Goal: Task Accomplishment & Management: Manage account settings

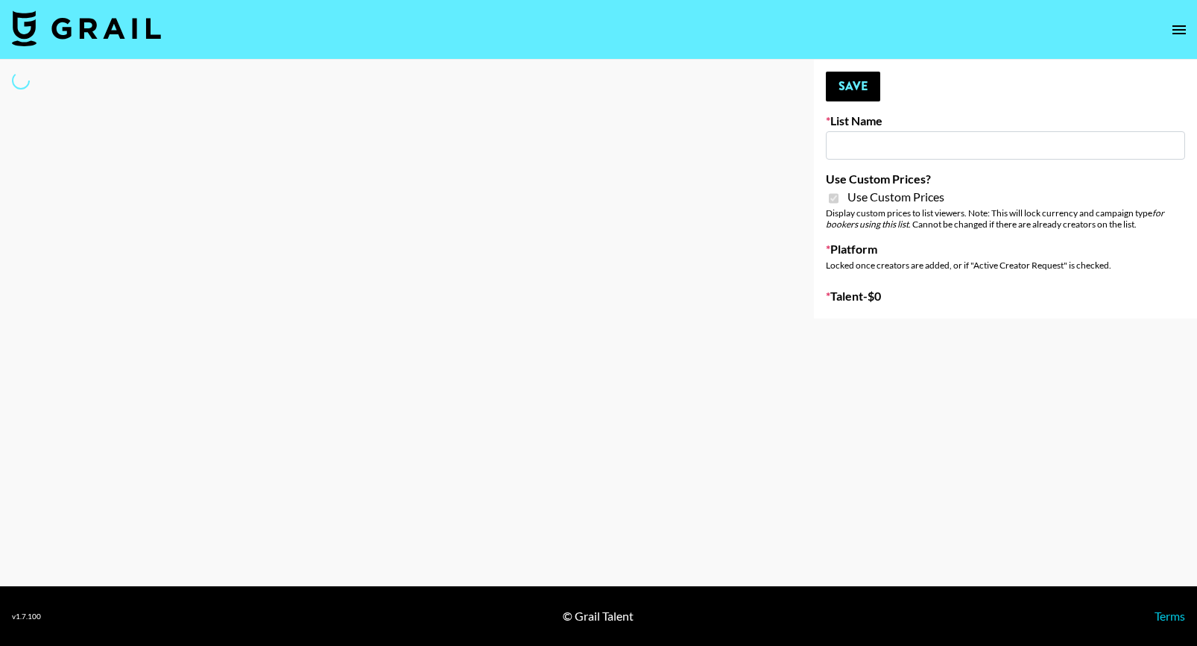
type input "Fellowers x rail | NYFW | FaceApp Collaboration | IG | s"
checkbox input "true"
select select "Brand"
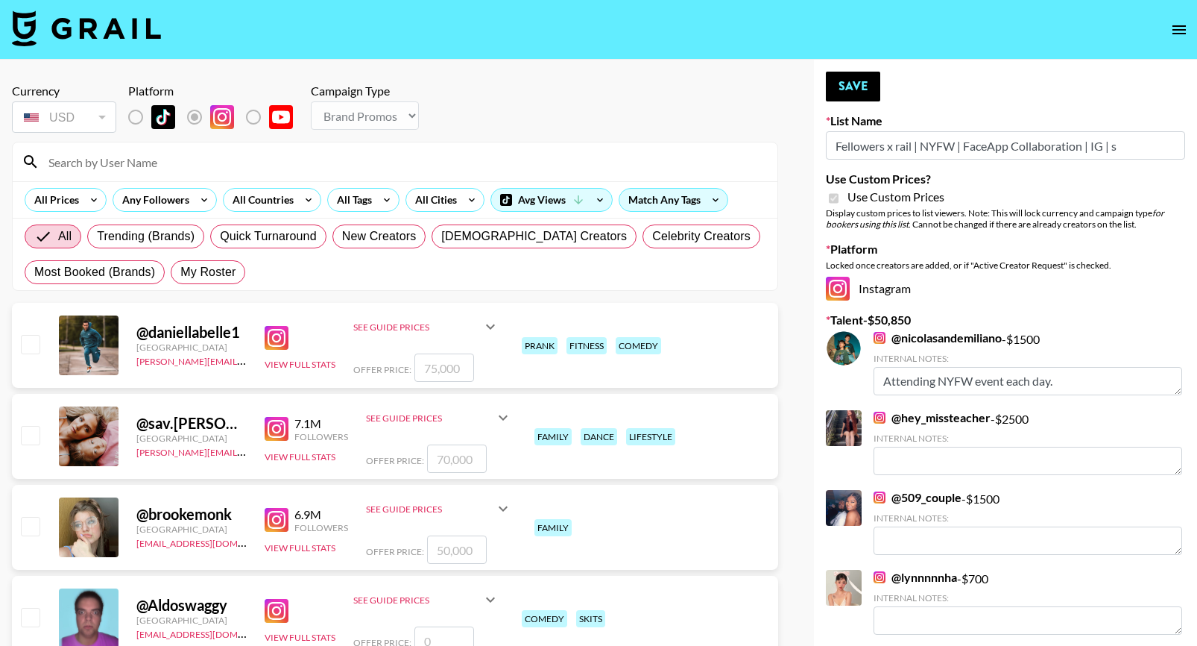
click at [107, 151] on input at bounding box center [404, 162] width 729 height 24
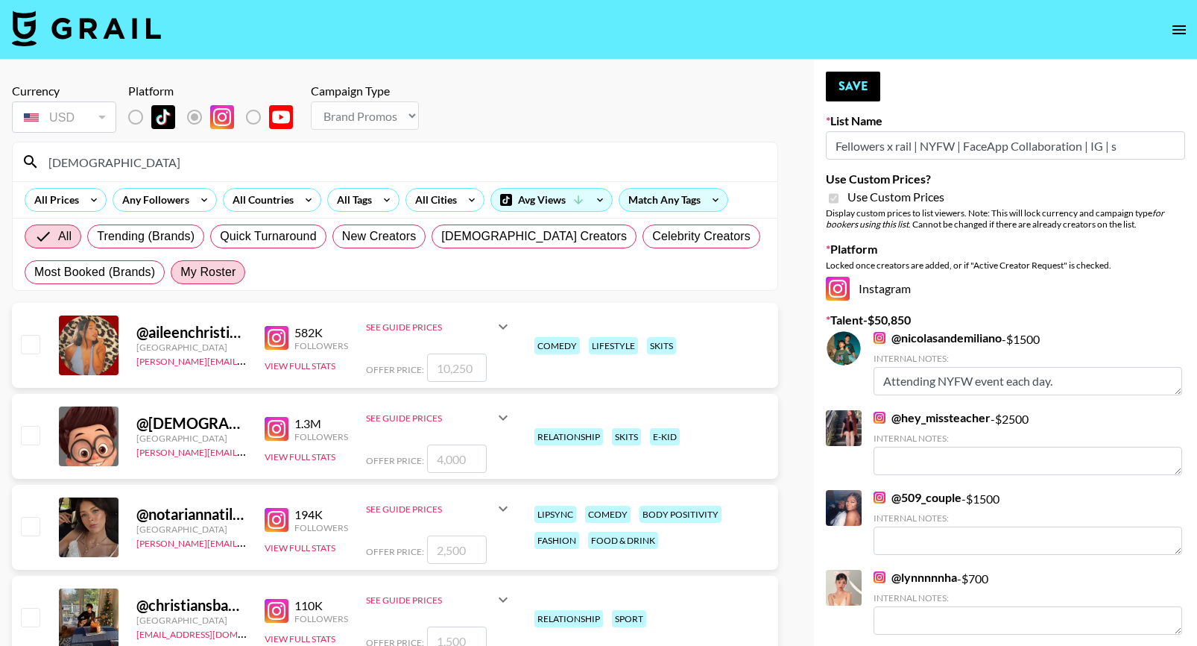
type input "[DEMOGRAPHIC_DATA]"
click at [215, 277] on span "My Roster" at bounding box center [207, 272] width 55 height 18
click at [180, 272] on input "My Roster" at bounding box center [180, 272] width 0 height 0
radio input "true"
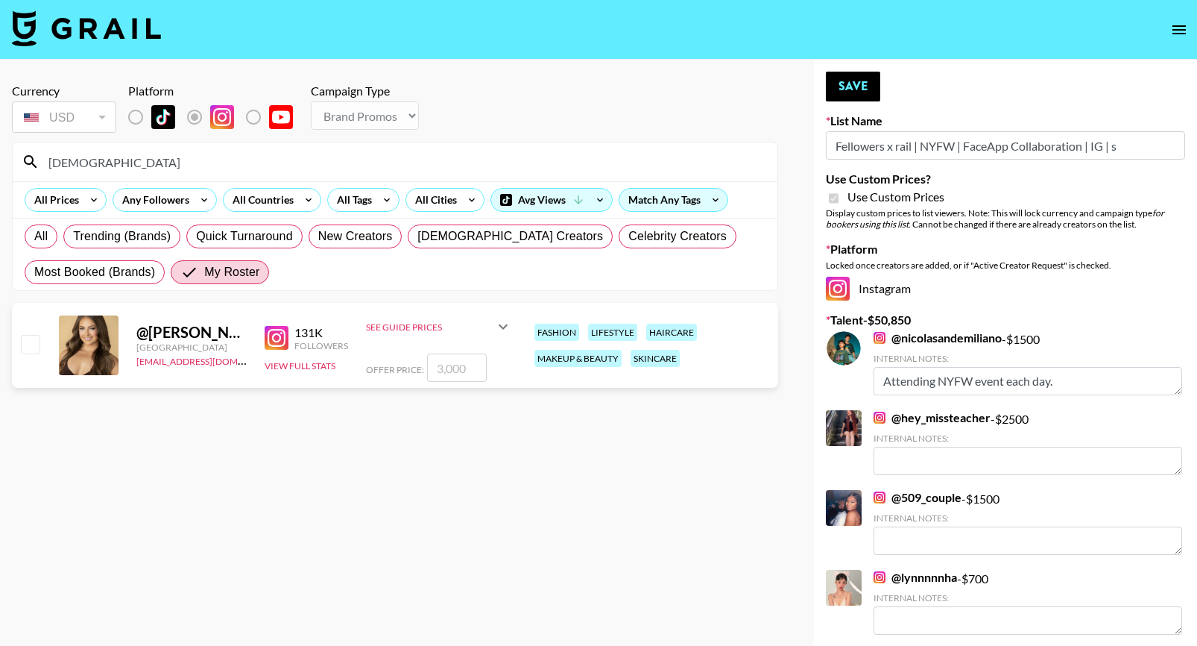
click at [25, 337] on input "checkbox" at bounding box center [30, 344] width 18 height 18
checkbox input "true"
type input "3000"
drag, startPoint x: 473, startPoint y: 370, endPoint x: 409, endPoint y: 369, distance: 64.1
click at [409, 369] on div "Offer Price: 3000" at bounding box center [439, 367] width 146 height 28
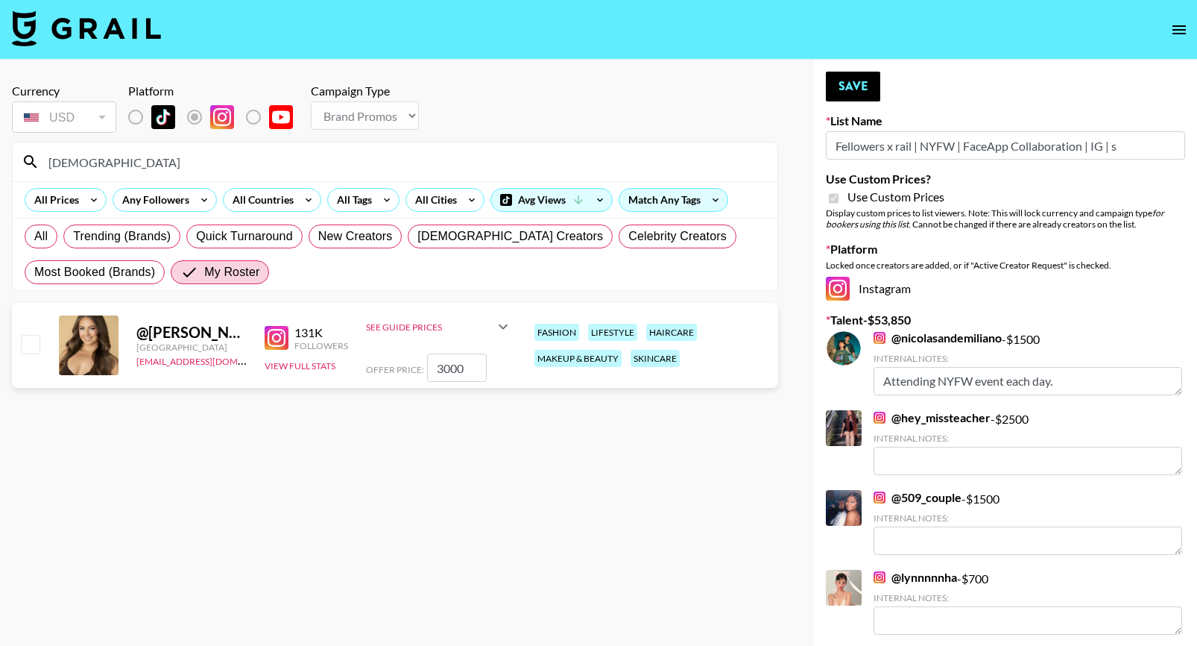
checkbox input "false"
checkbox input "true"
type input "1000"
click at [847, 82] on button "Save" at bounding box center [853, 87] width 54 height 30
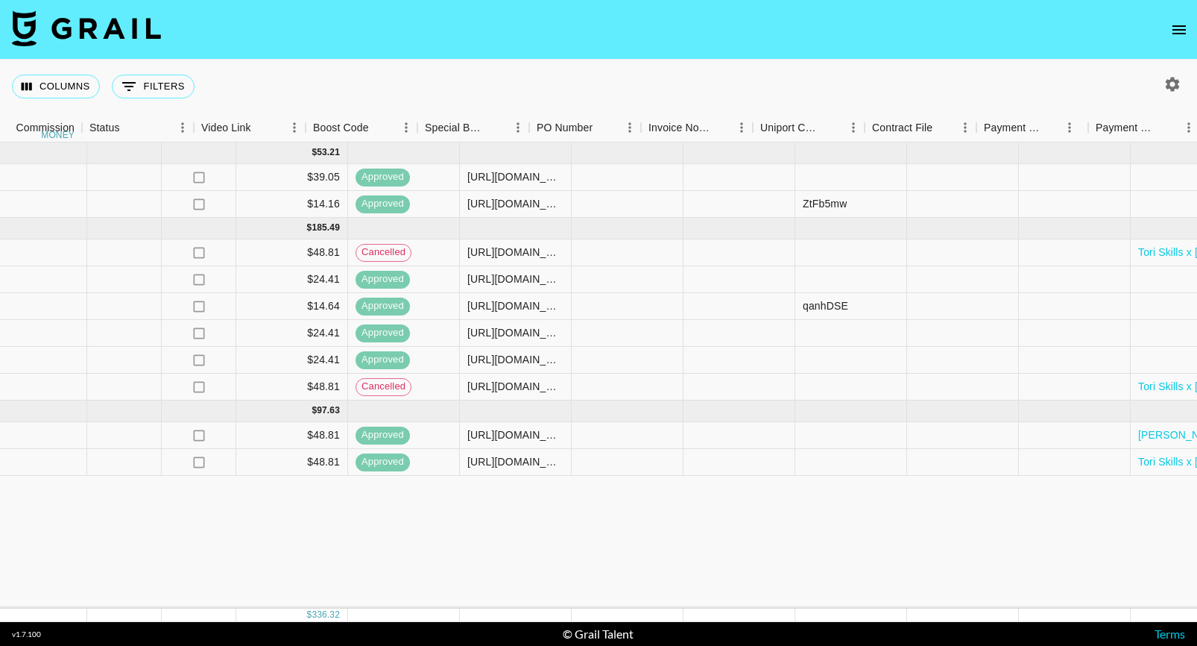
scroll to position [0, 1967]
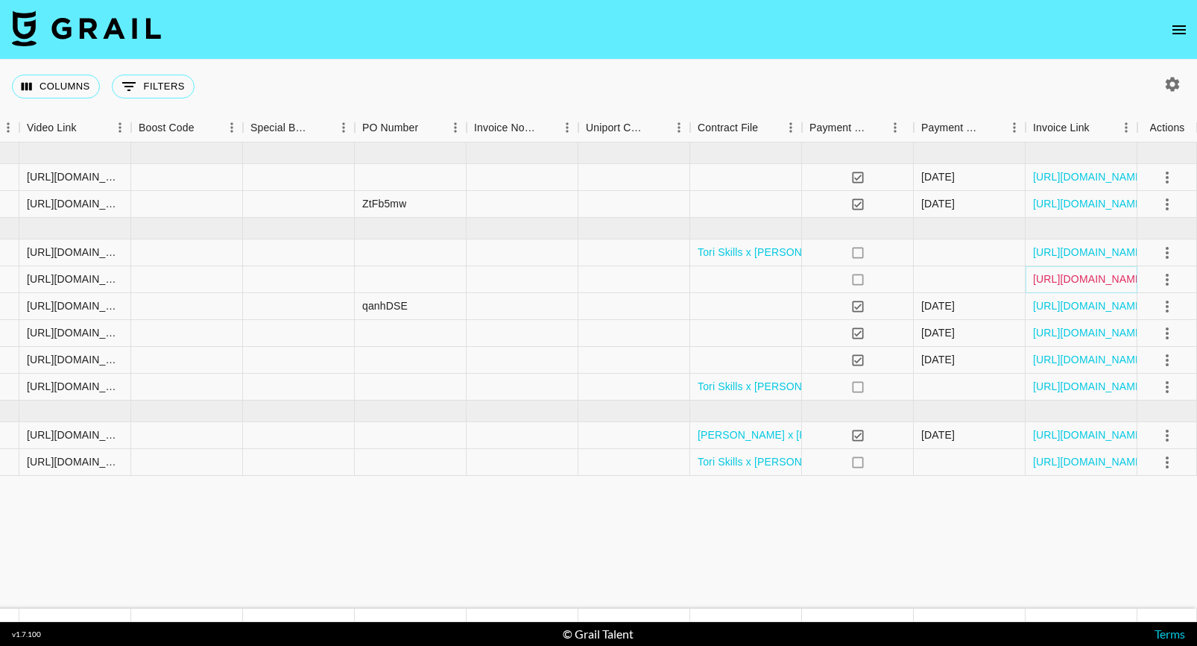
click at [1063, 281] on link "https://in.xero.com/y8oPqvzzONDG0fsfLYqU0t0OPE1ovKjjpUw1LuqR" at bounding box center [1089, 278] width 113 height 15
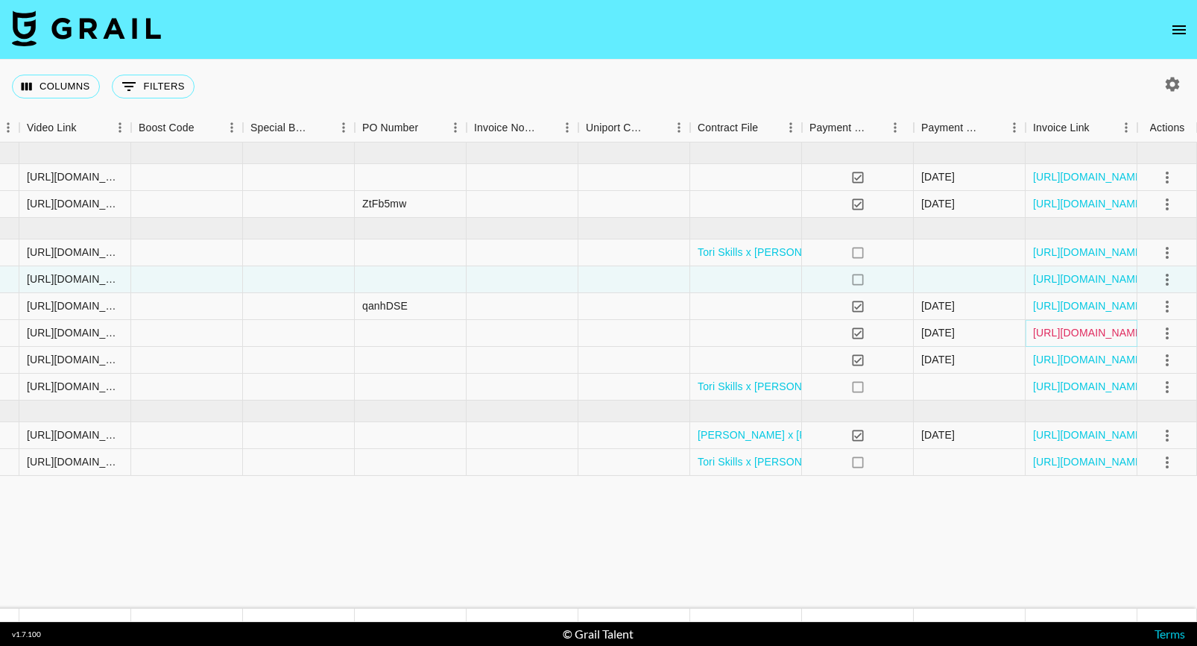
click at [1070, 329] on link "https://in.xero.com/ePHOBiNeyIrFznMUg9UugUBk9MYumC8LreLM1KS0" at bounding box center [1089, 332] width 113 height 15
